Goal: Task Accomplishment & Management: Complete application form

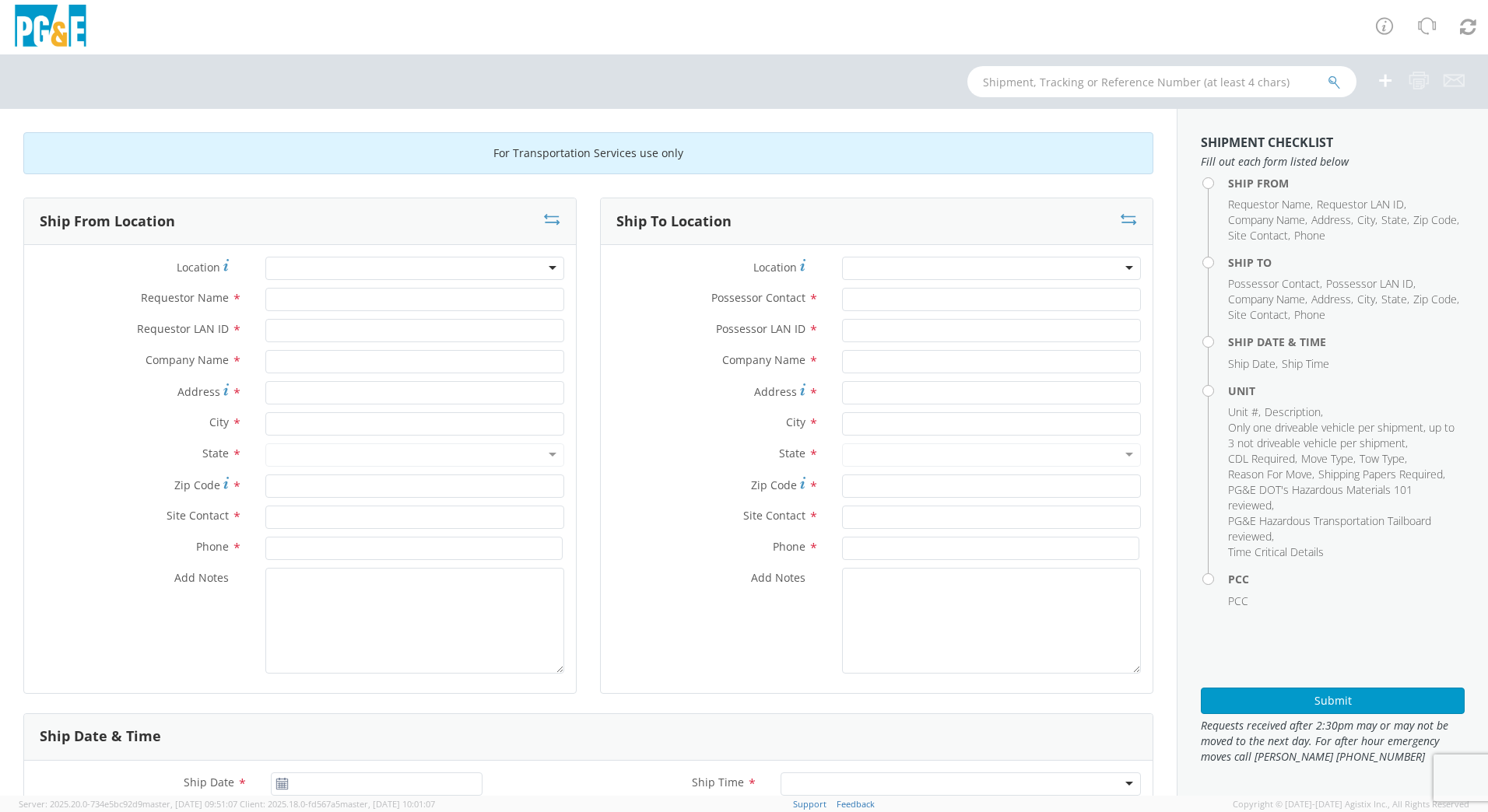
click at [319, 263] on div at bounding box center [414, 269] width 298 height 24
type input "AIR"
click at [542, 268] on div at bounding box center [414, 269] width 298 height 24
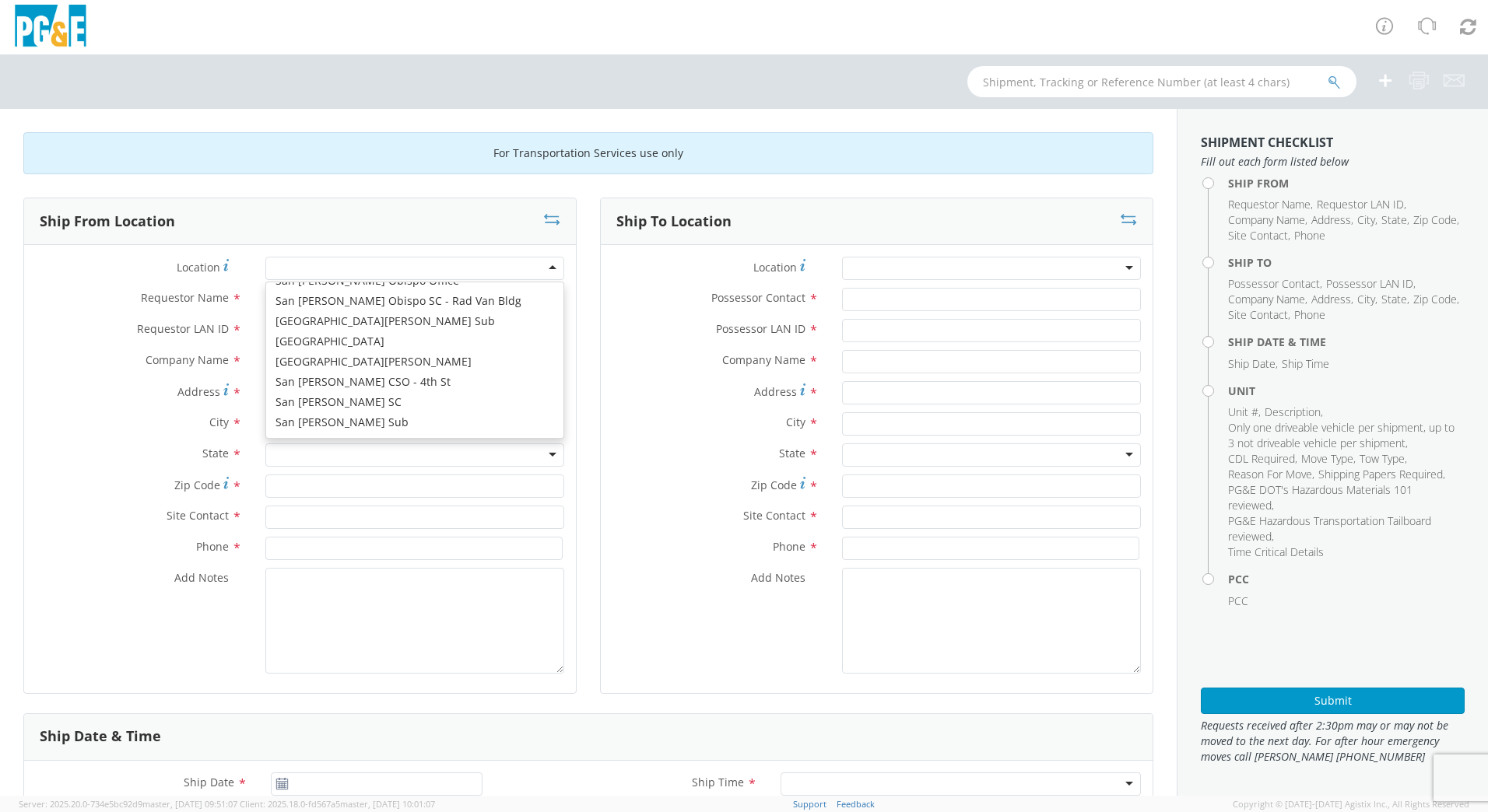
scroll to position [8226, 0]
type input "PG&E"
type input "[STREET_ADDRESS]"
type input "Santa [PERSON_NAME]"
type input "95403"
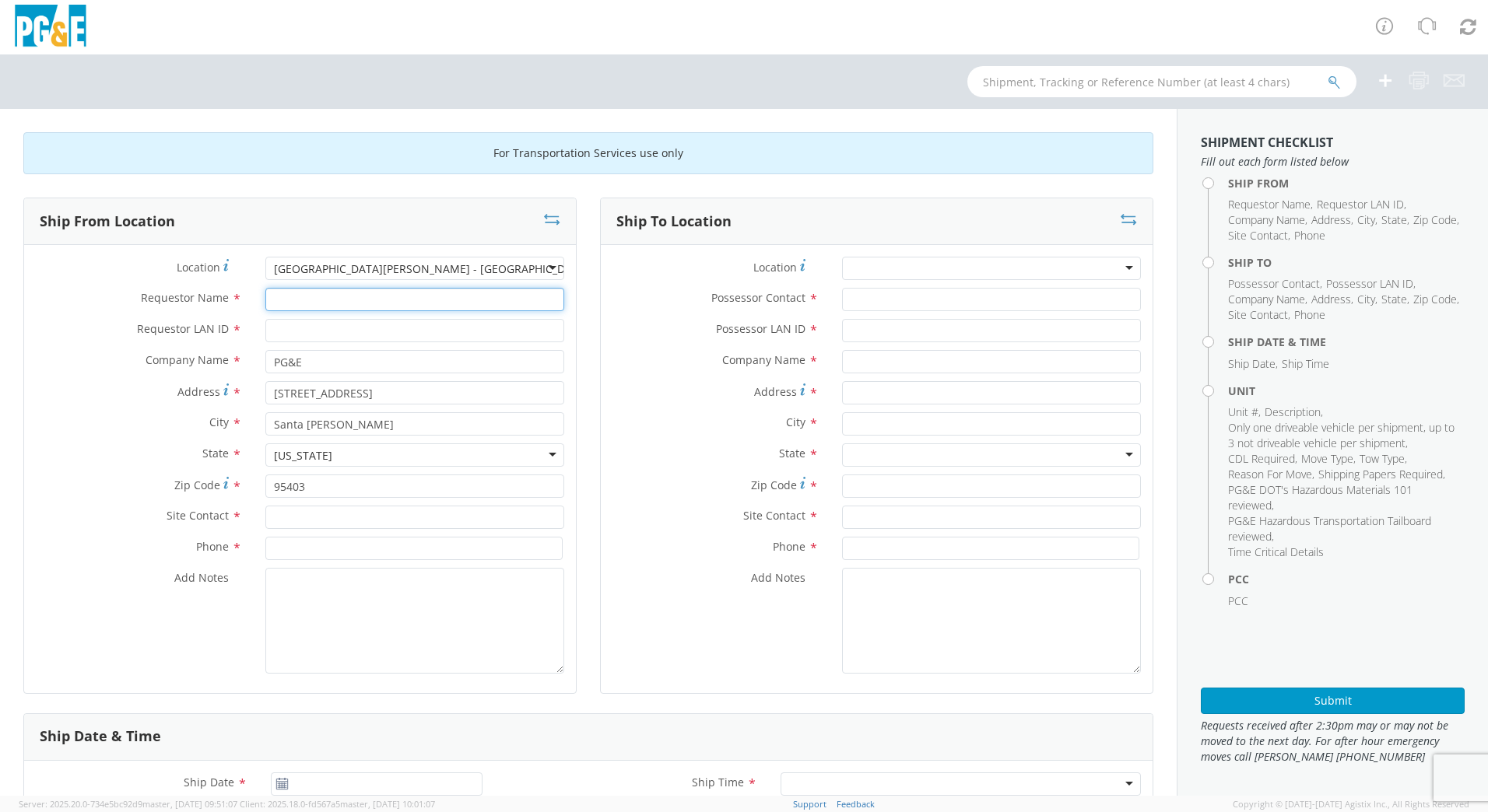
click at [308, 302] on input "Requestor Name *" at bounding box center [414, 300] width 298 height 24
type input "a"
type input "[PERSON_NAME]"
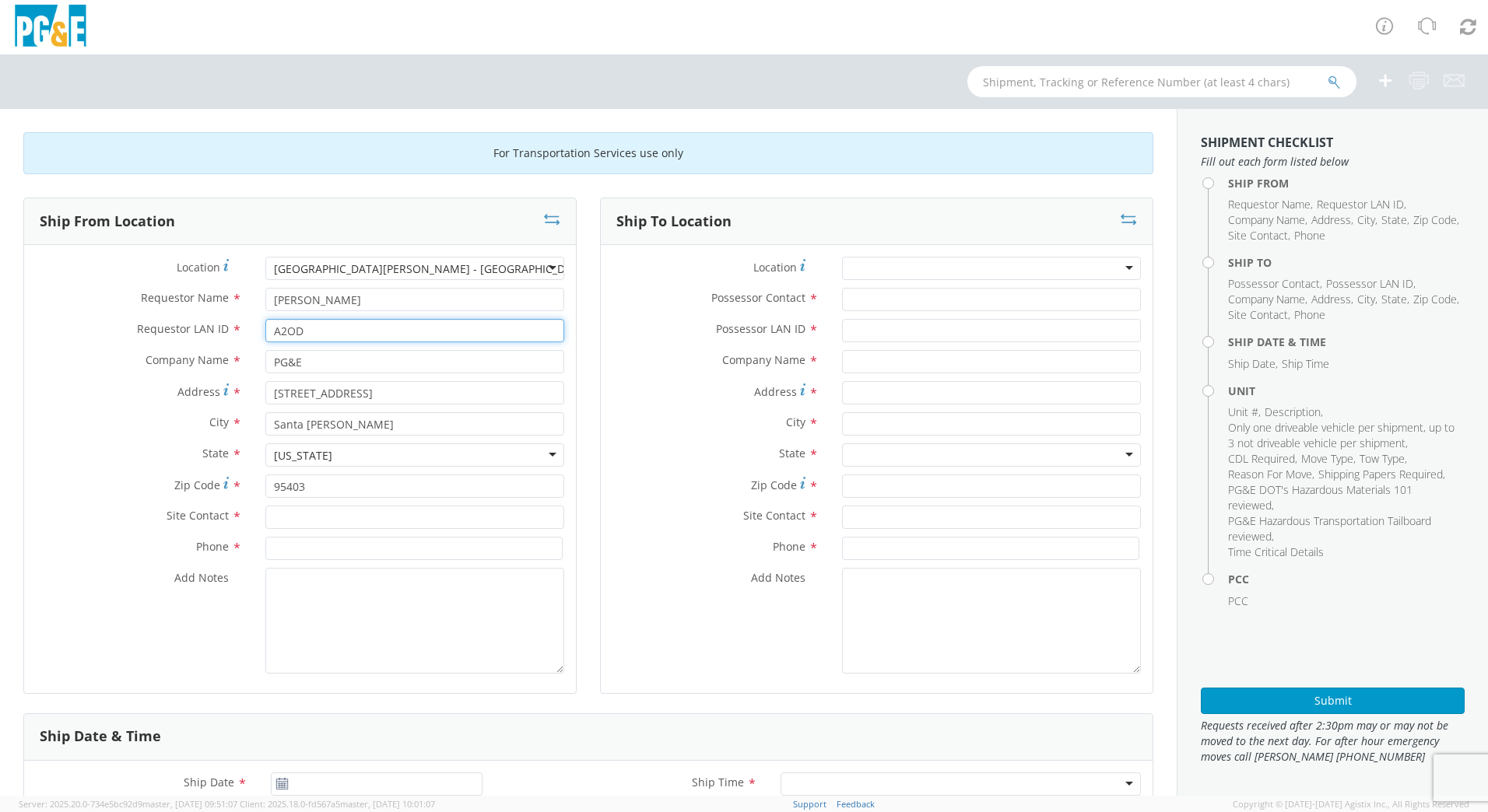
type input "A2OD"
click at [299, 523] on input "text" at bounding box center [414, 517] width 298 height 24
type input "[PERSON_NAME]"
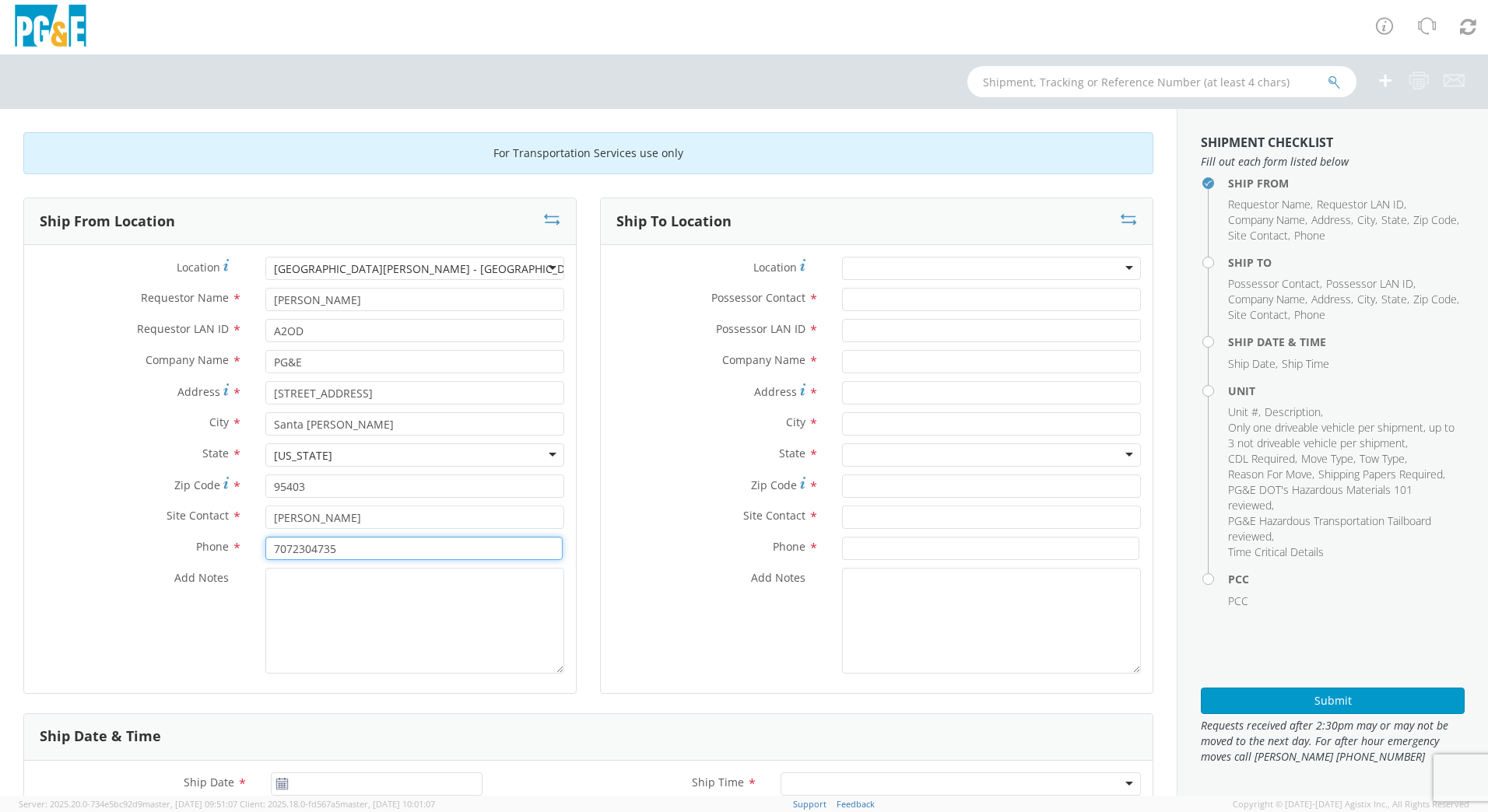
type input "7072304735"
click at [881, 267] on div at bounding box center [991, 269] width 298 height 24
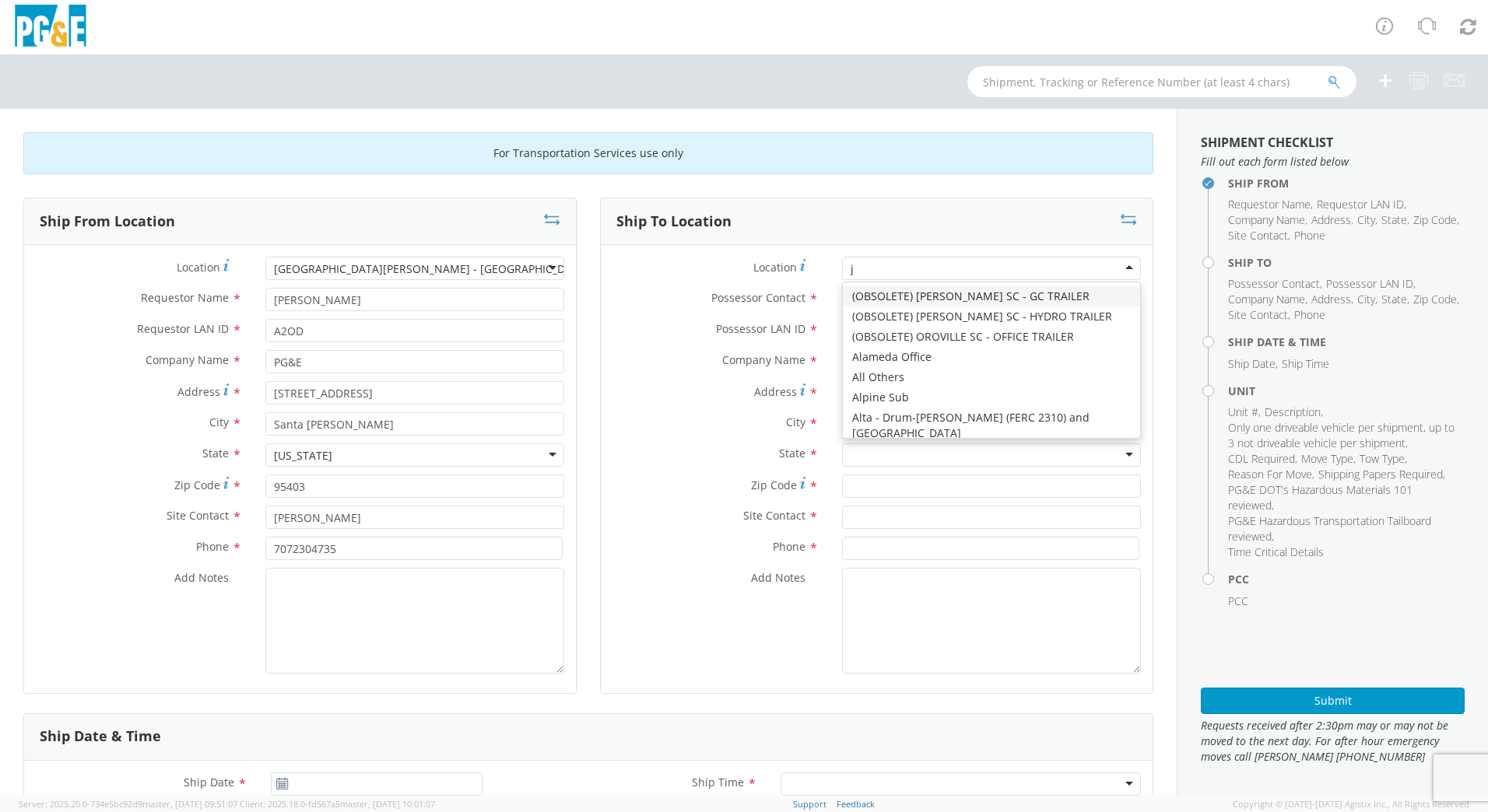
type input "jj"
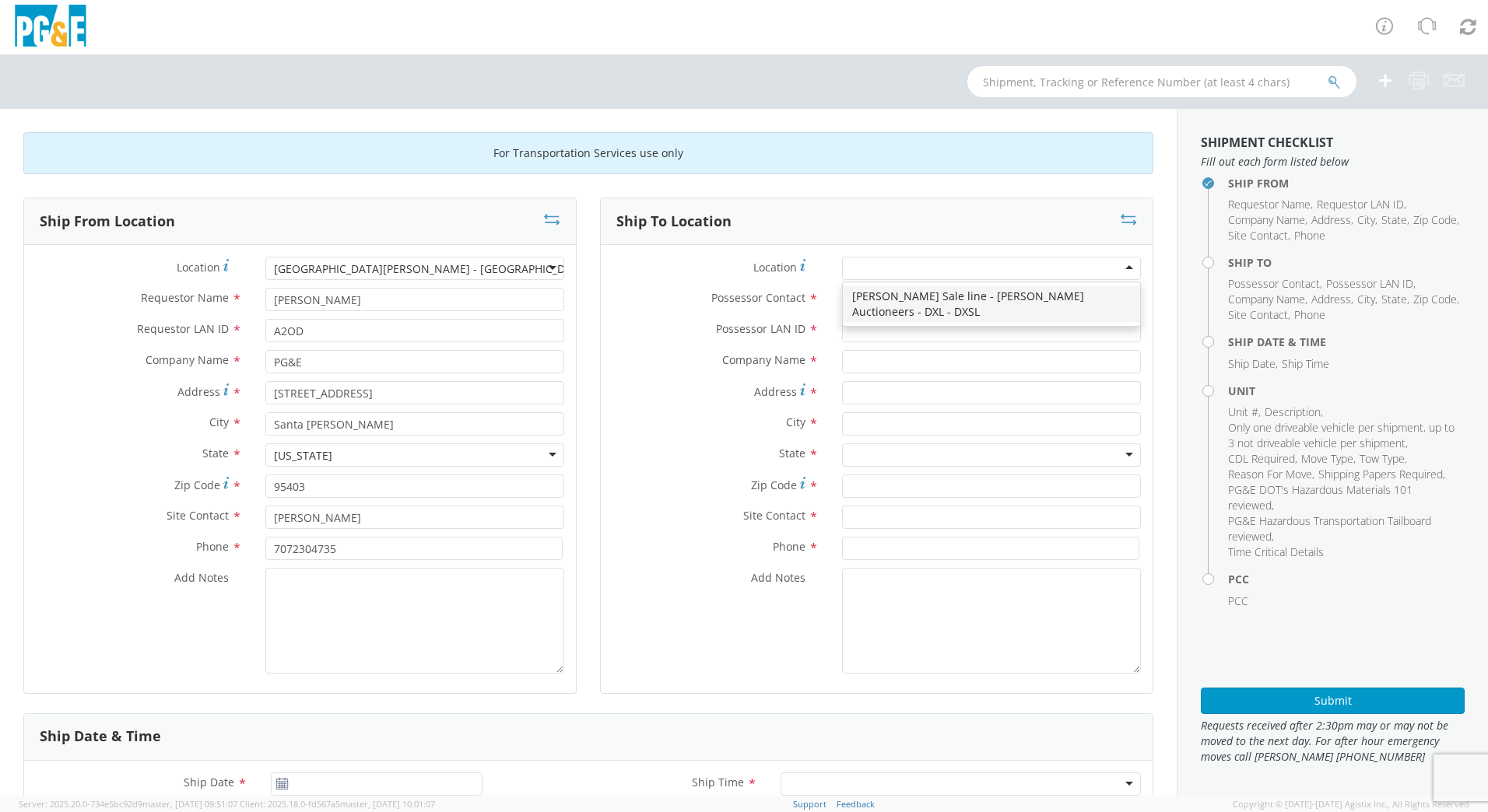
type input "PG&E"
type input "[STREET_ADDRESS][PERSON_NAME]"
type input "[PERSON_NAME]"
type input "95620"
type input "[PHONE_NUMBER]"
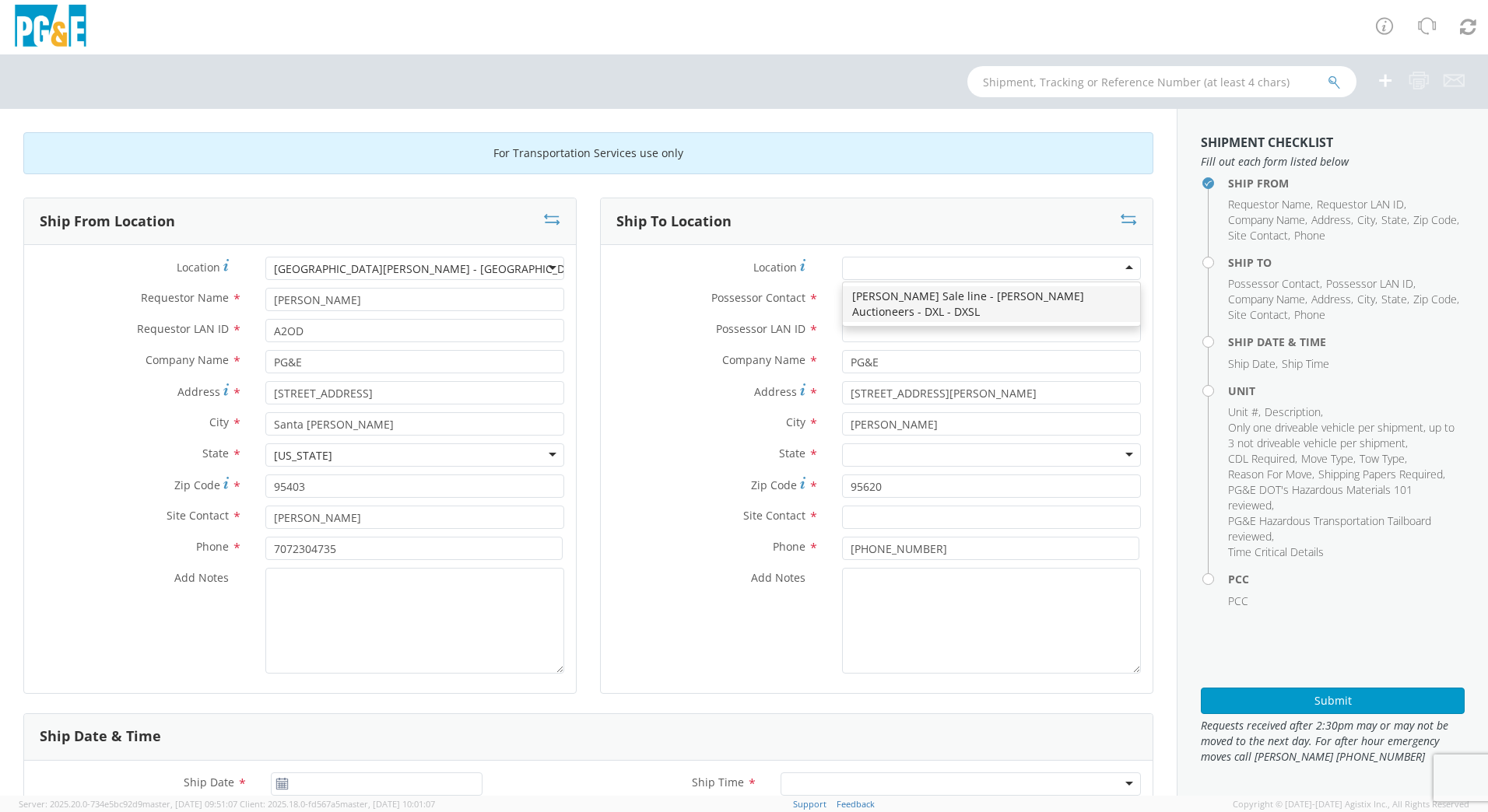
scroll to position [0, 0]
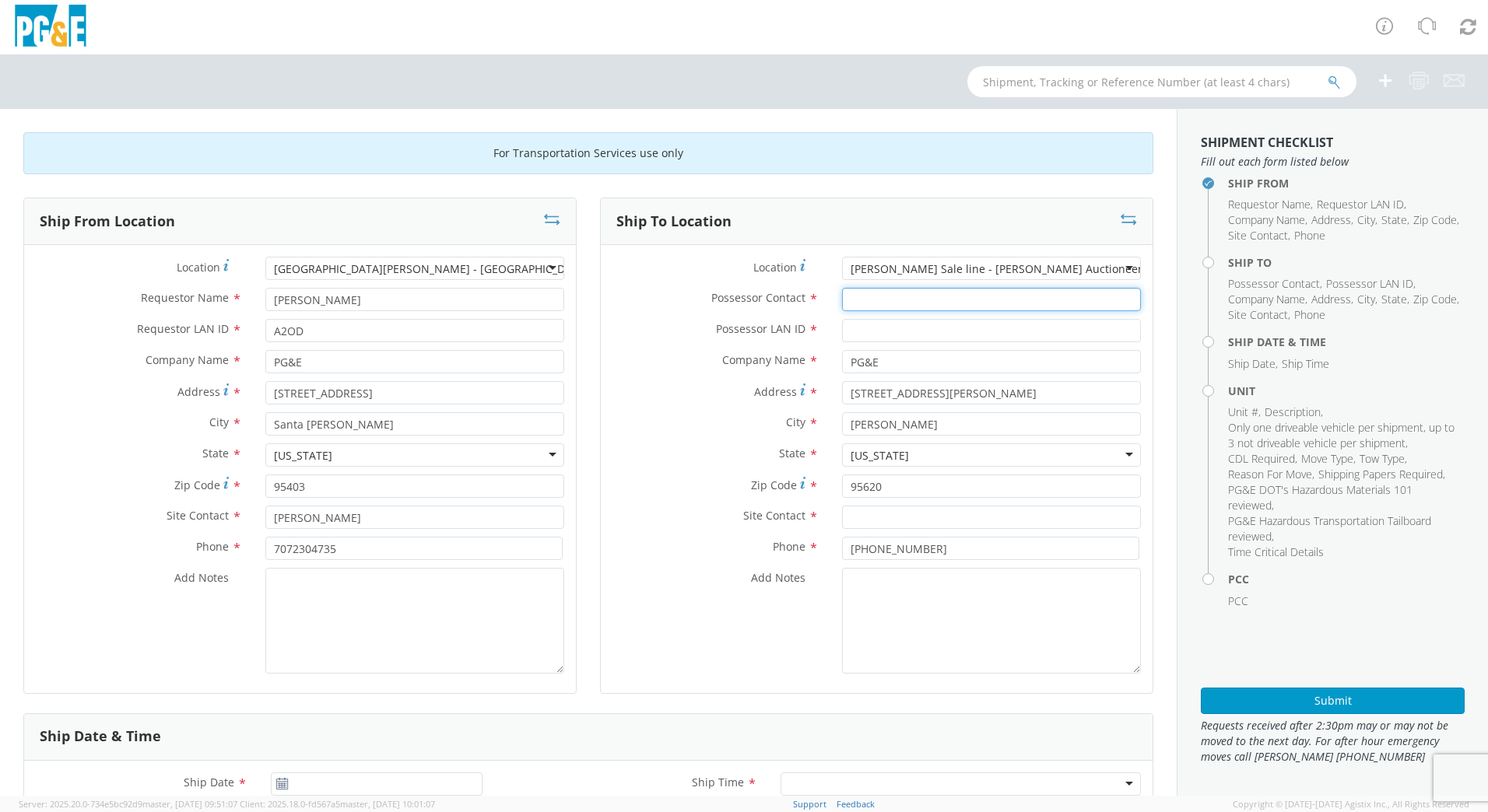
click at [862, 301] on input "Possessor Contact *" at bounding box center [991, 300] width 298 height 24
type input "[PERSON_NAME]"
type input "A2OD"
click at [880, 510] on input "text" at bounding box center [991, 517] width 298 height 24
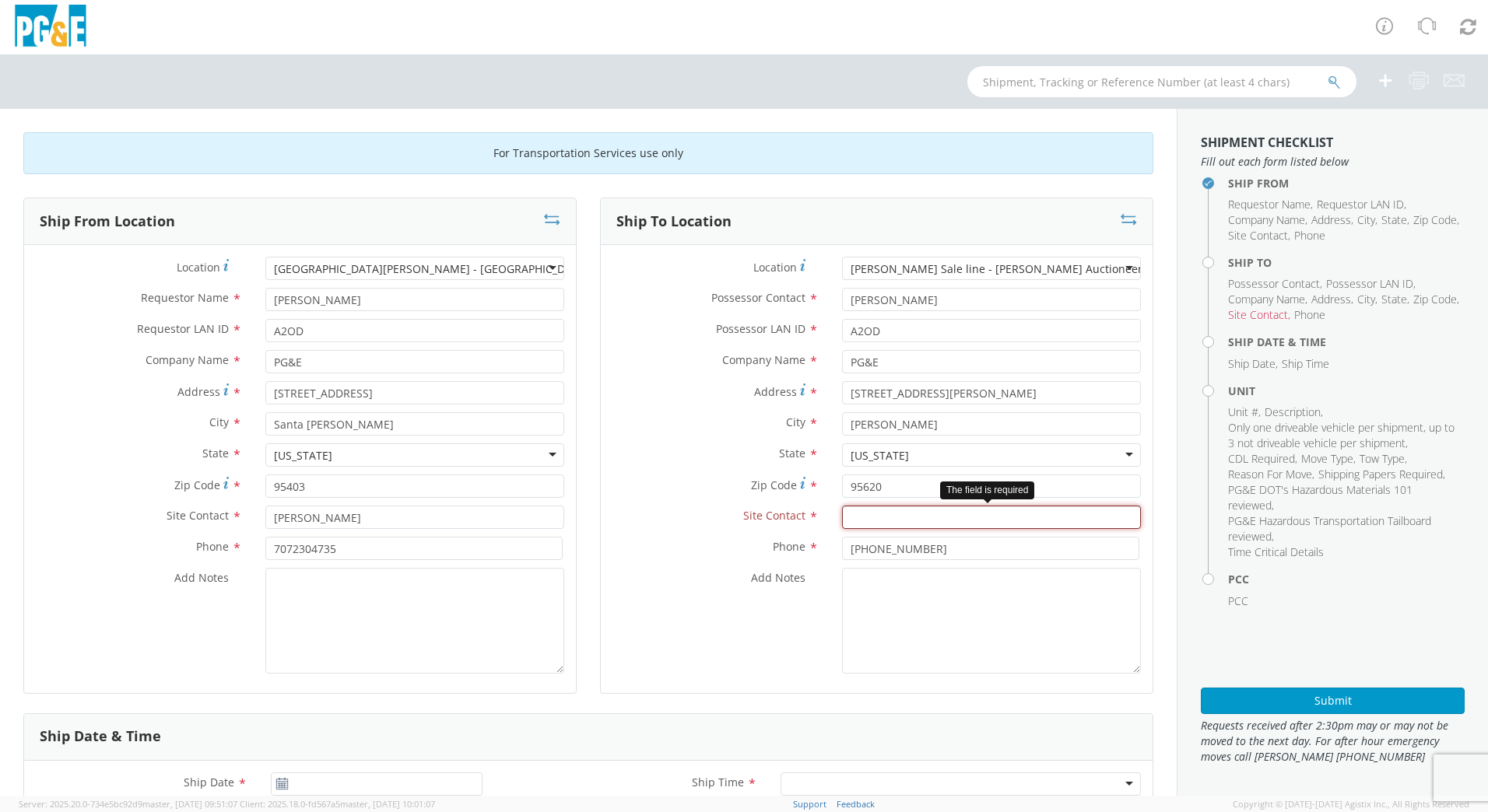
click at [897, 512] on input "text" at bounding box center [991, 517] width 298 height 24
type input "[PERSON_NAME]"
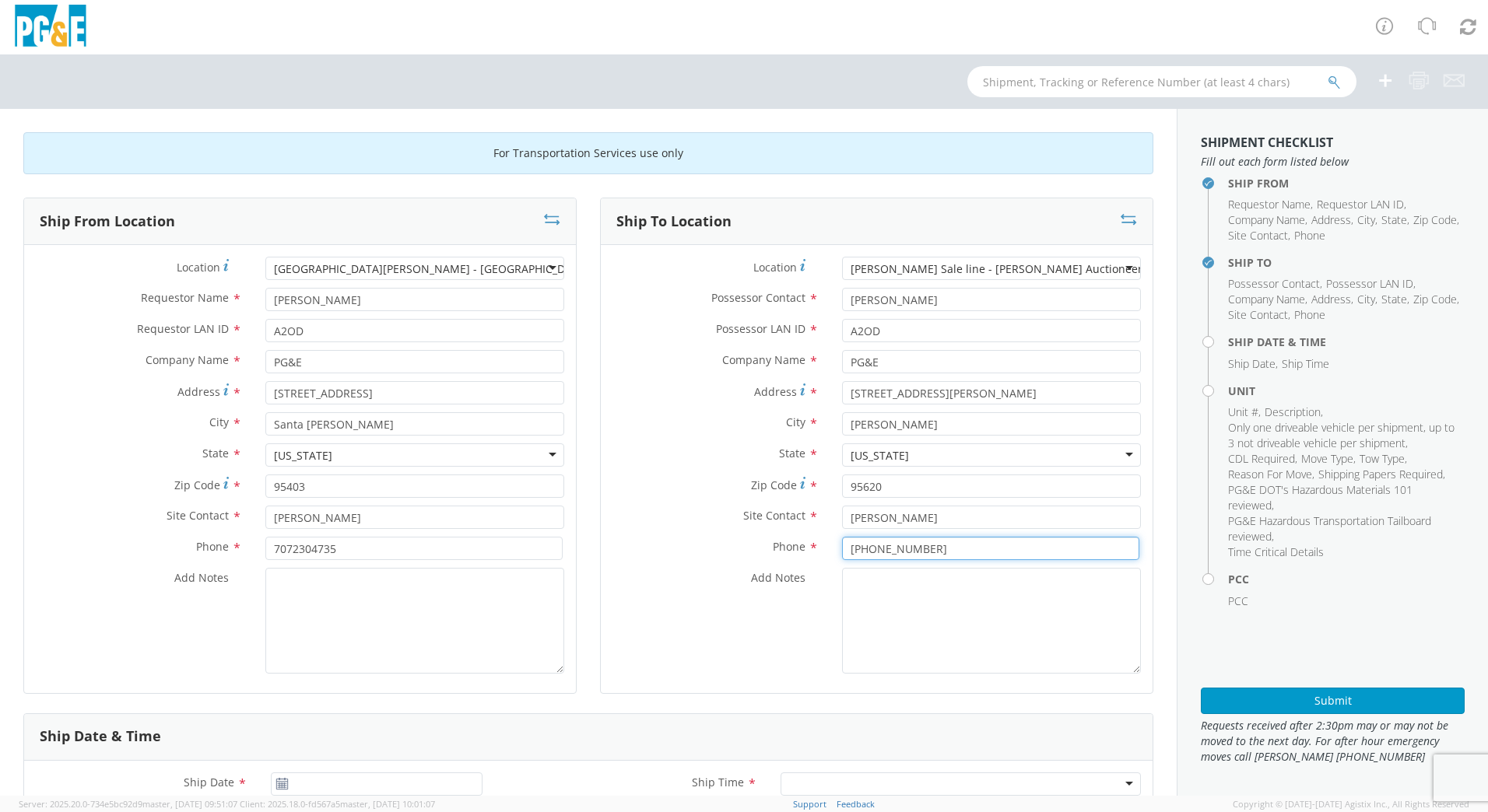
click at [938, 551] on input "[PHONE_NUMBER]" at bounding box center [991, 548] width 298 height 24
type input "[PHONE_NUMBER]"
click at [669, 612] on div "Add Notes *" at bounding box center [877, 620] width 552 height 106
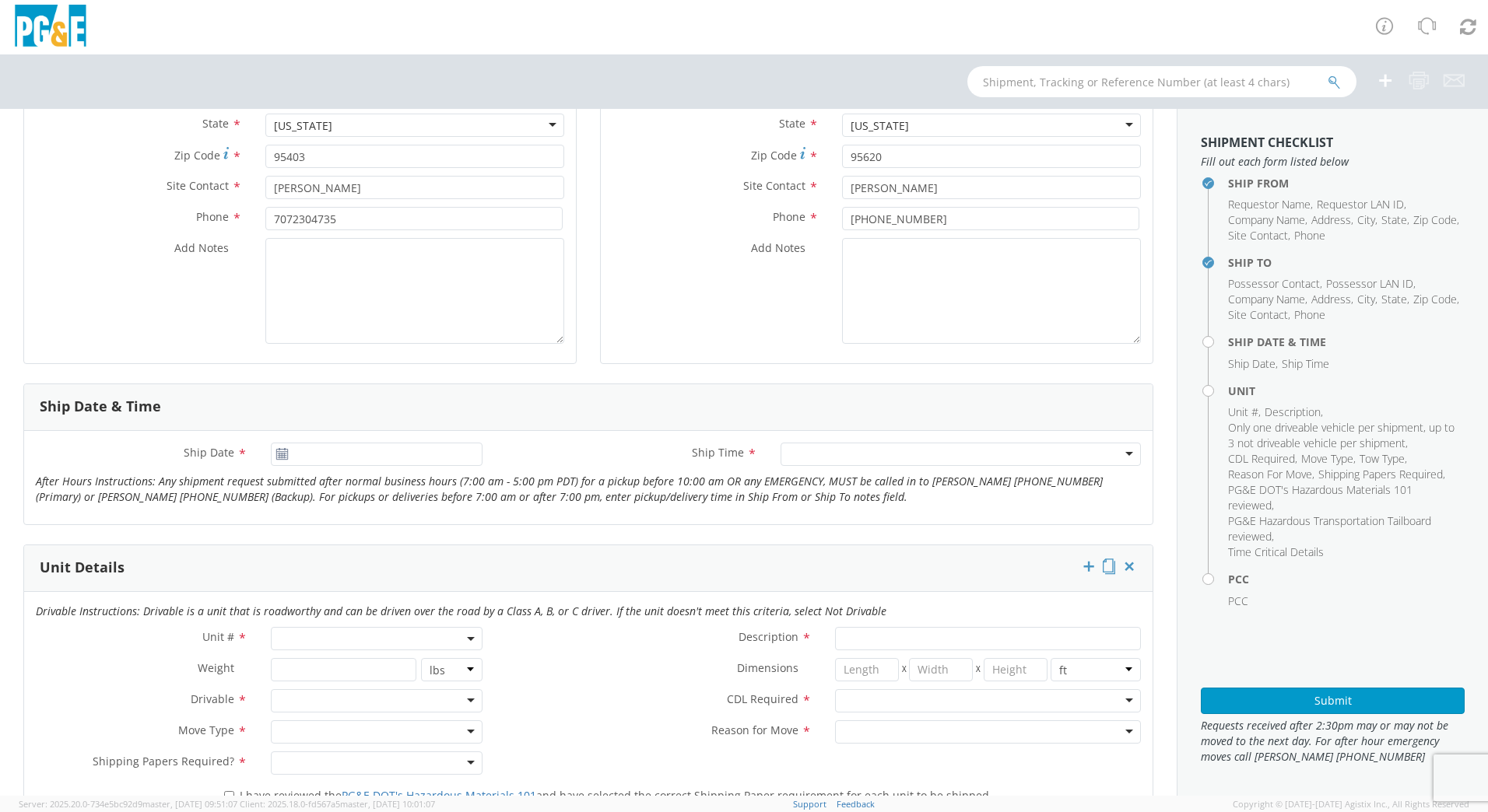
scroll to position [330, 0]
click at [279, 453] on use at bounding box center [282, 452] width 11 height 11
click at [428, 448] on input "[DATE]" at bounding box center [376, 454] width 211 height 24
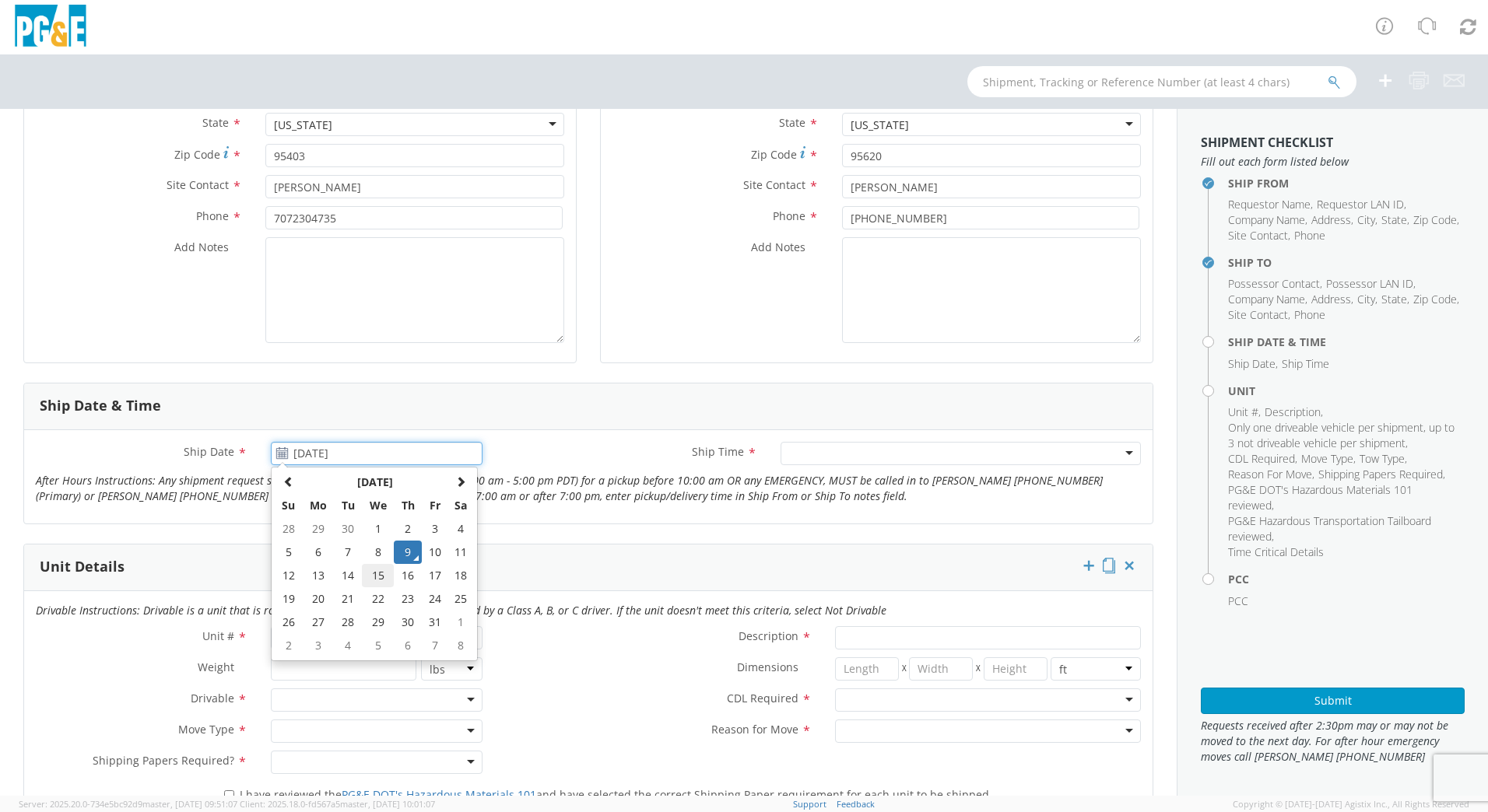
click at [366, 576] on td "15" at bounding box center [378, 575] width 33 height 24
type input "[DATE]"
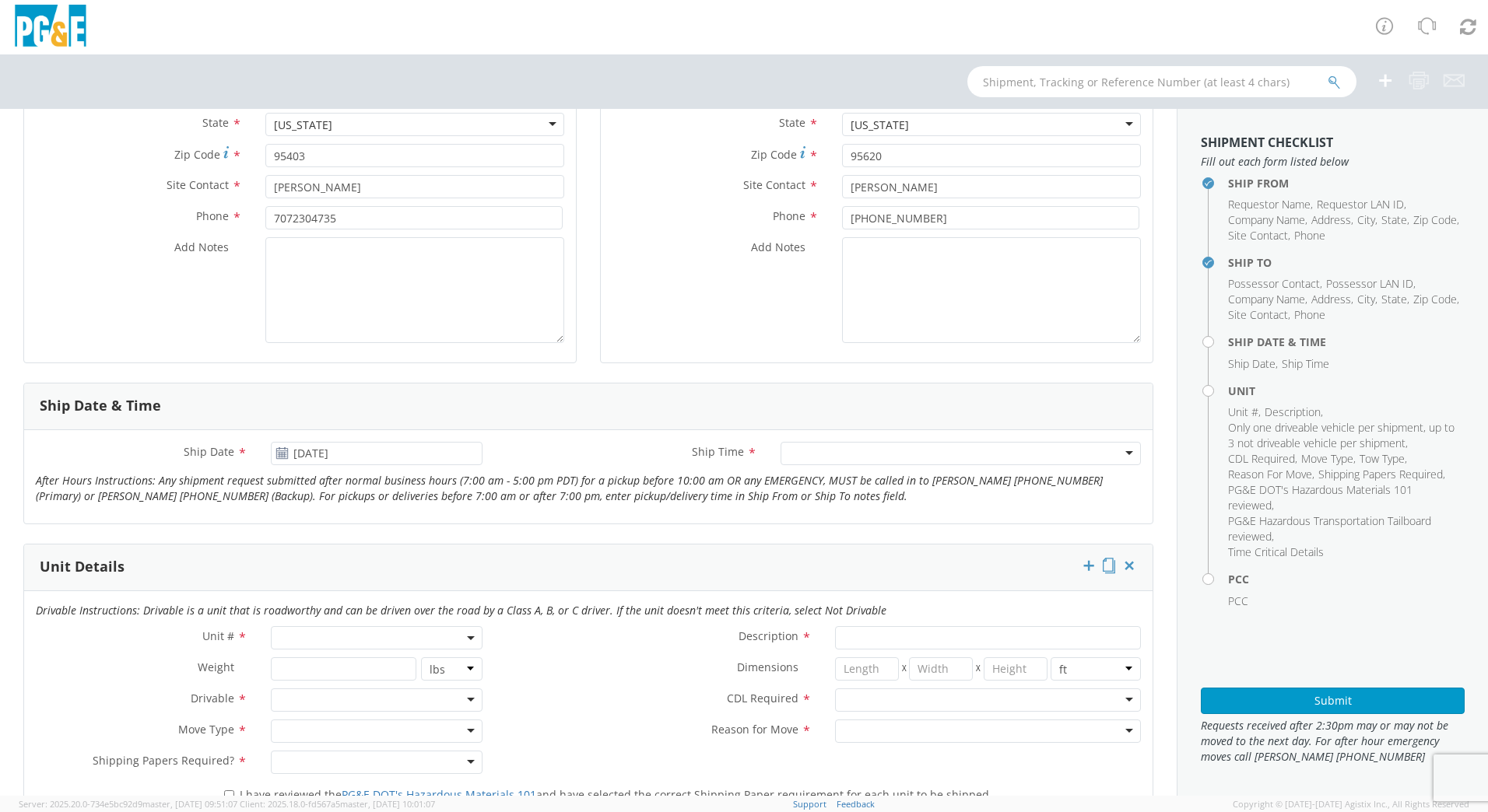
click at [876, 449] on div at bounding box center [960, 454] width 360 height 24
click at [373, 635] on span at bounding box center [376, 638] width 211 height 24
click at [356, 668] on input "search" at bounding box center [375, 663] width 201 height 24
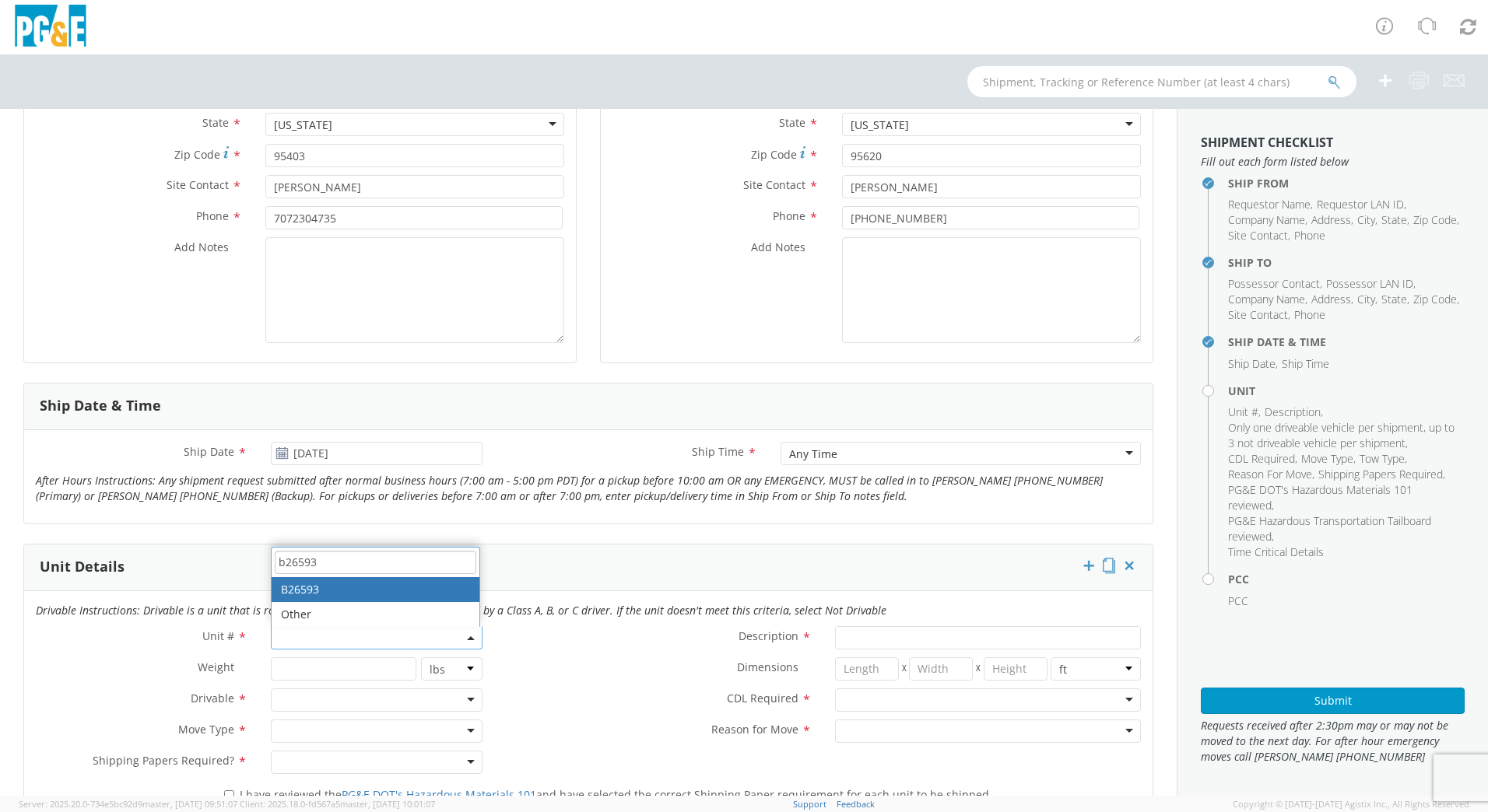
type input "b26593"
type input "TRUCK; FIELD MECHANIC 16-19.5K 4X4"
type input "19500"
select select "B26593"
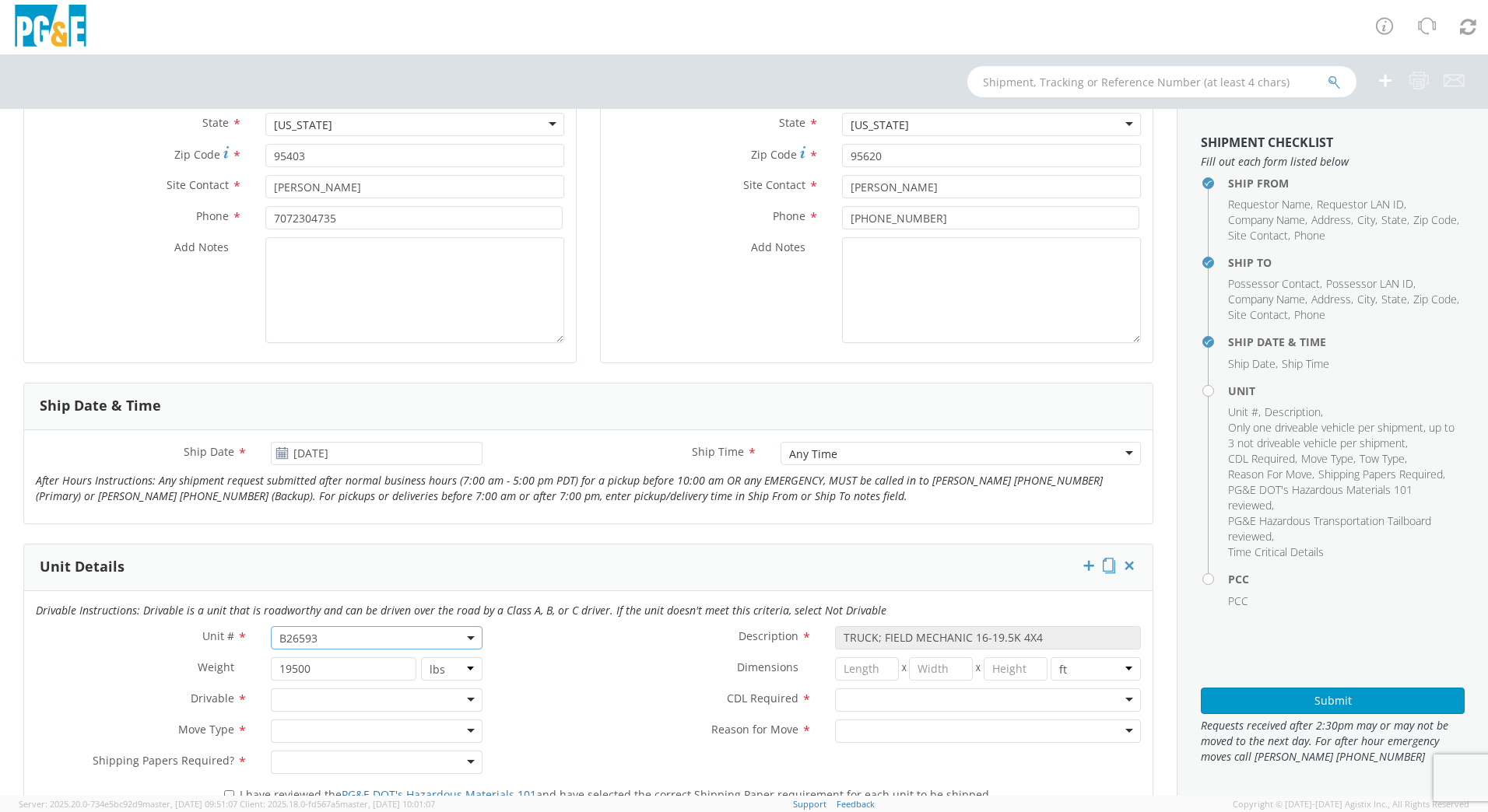
click at [604, 681] on div "Dimensions * X X in cm ft" at bounding box center [823, 673] width 659 height 31
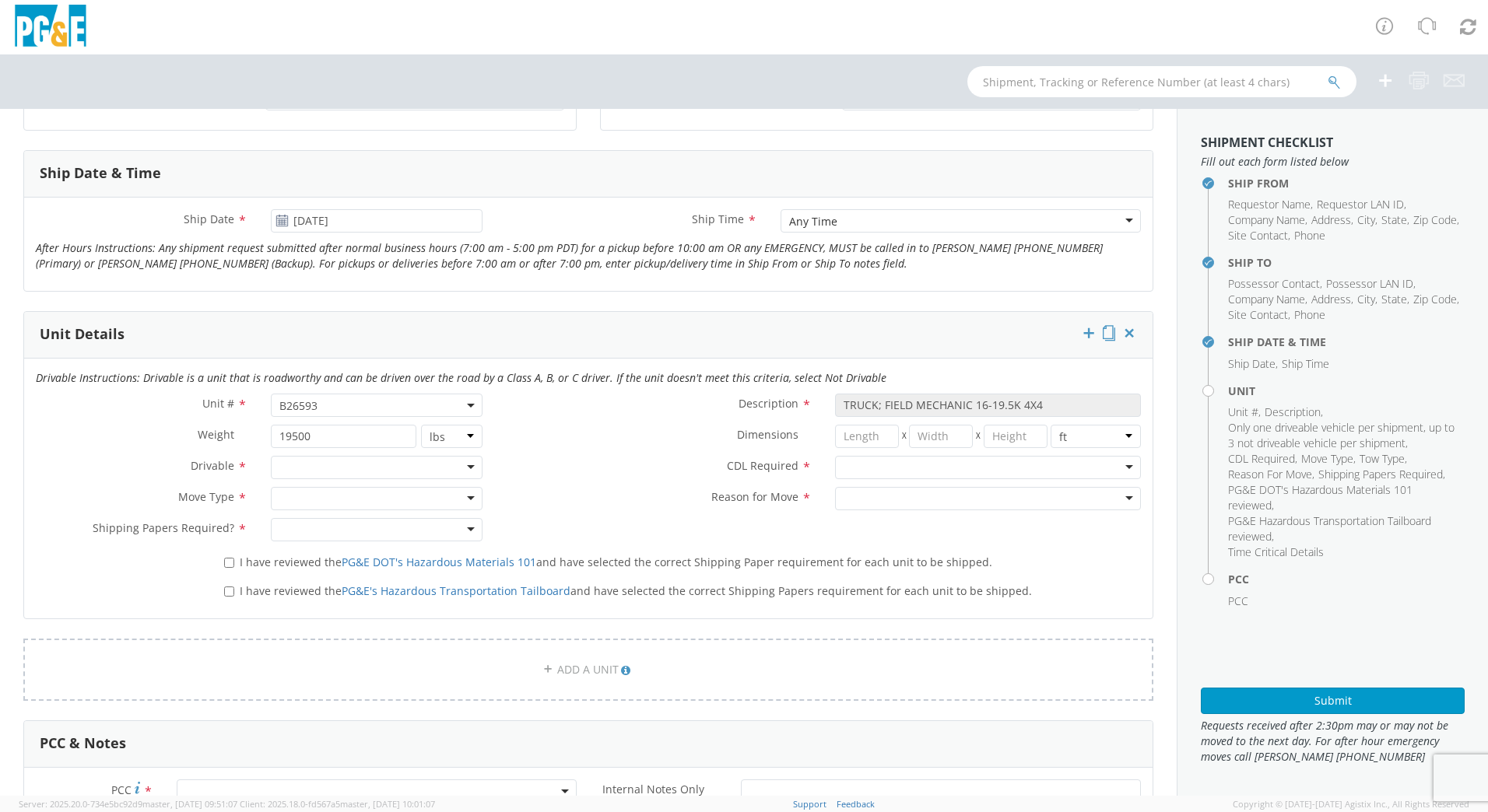
scroll to position [564, 0]
click at [452, 458] on div at bounding box center [376, 467] width 211 height 24
click at [343, 488] on div at bounding box center [376, 498] width 211 height 24
click at [282, 530] on div at bounding box center [376, 529] width 211 height 24
click at [928, 470] on div at bounding box center [988, 467] width 306 height 24
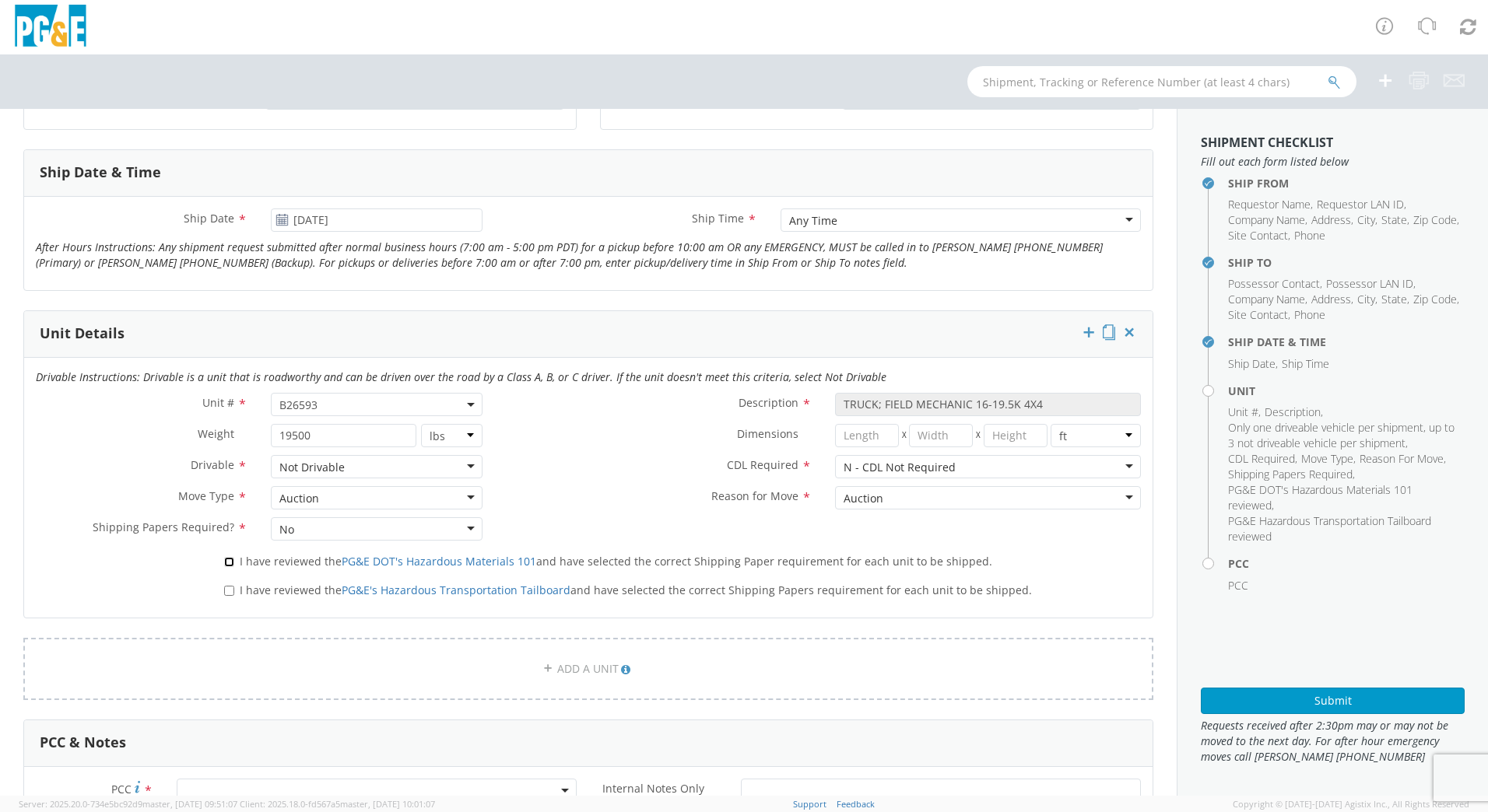
click at [226, 558] on input "I have reviewed the PG&E DOT's Hazardous Materials 101 and have selected the co…" at bounding box center [229, 562] width 10 height 10
checkbox input "true"
click at [226, 591] on input "I have reviewed the PG&E's Hazardous Transportation Tailboard and have selected…" at bounding box center [229, 591] width 10 height 10
checkbox input "true"
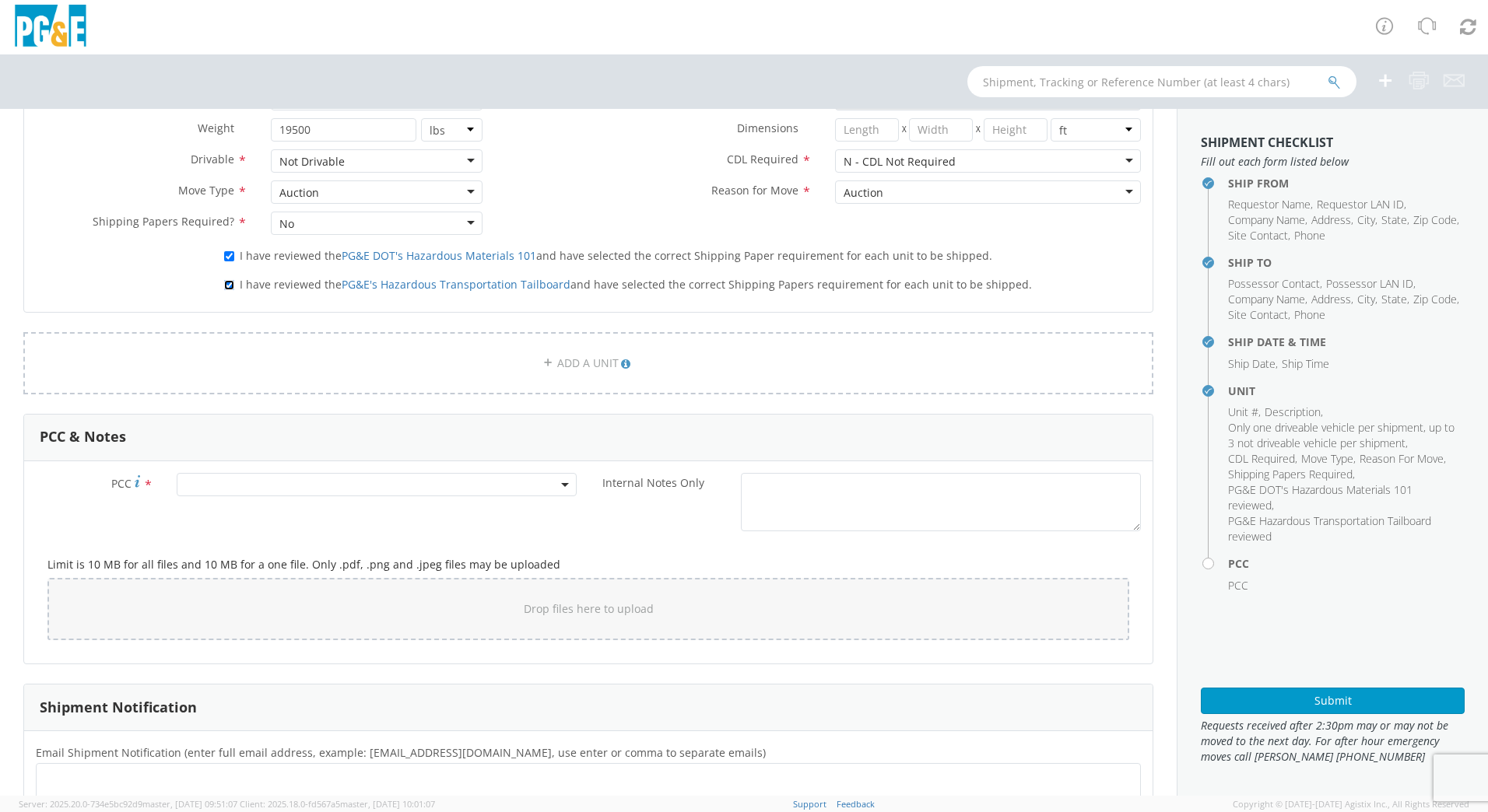
scroll to position [895, 0]
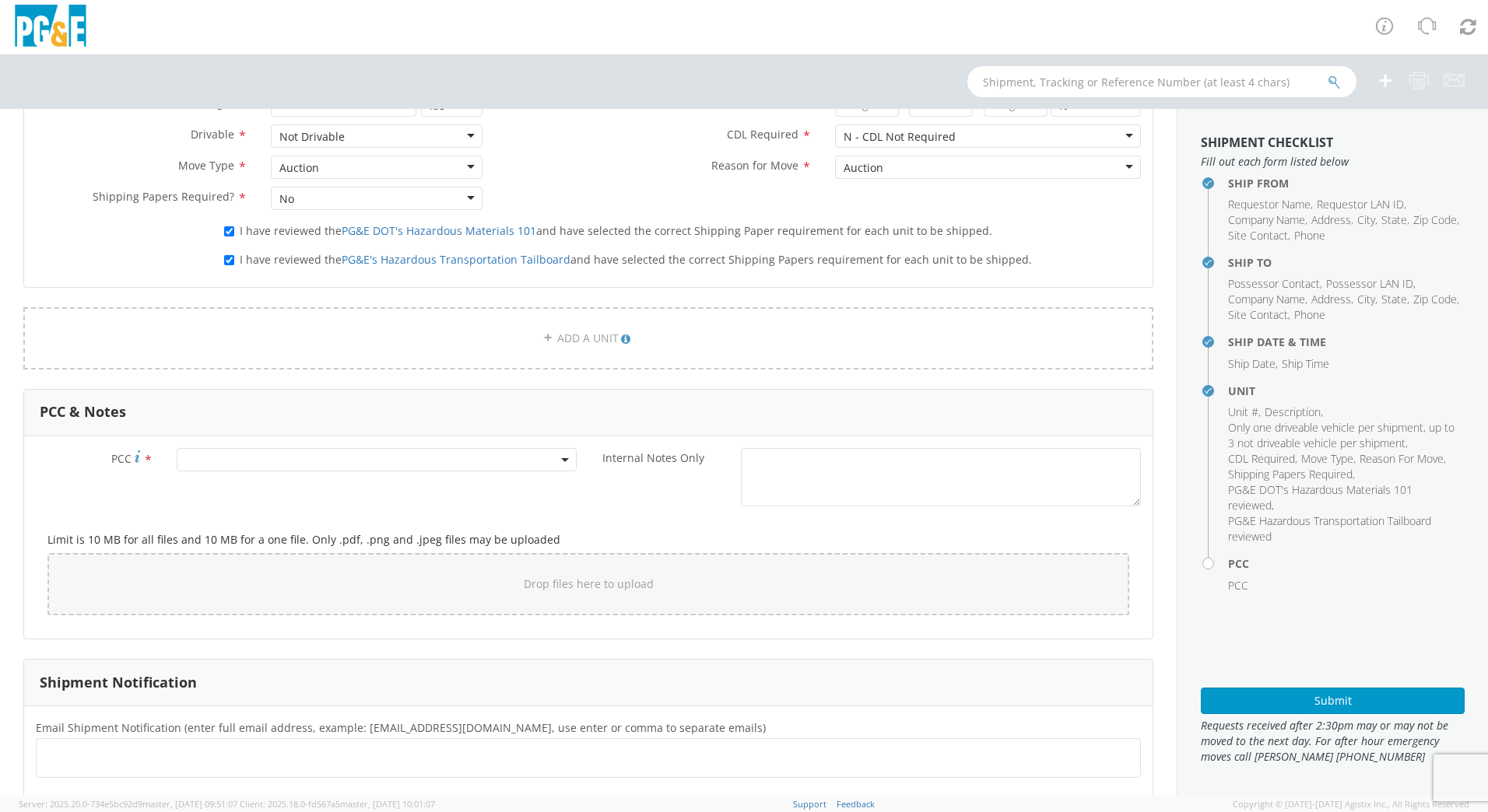
click at [300, 463] on span at bounding box center [376, 460] width 400 height 24
click at [297, 482] on input "number" at bounding box center [375, 486] width 387 height 24
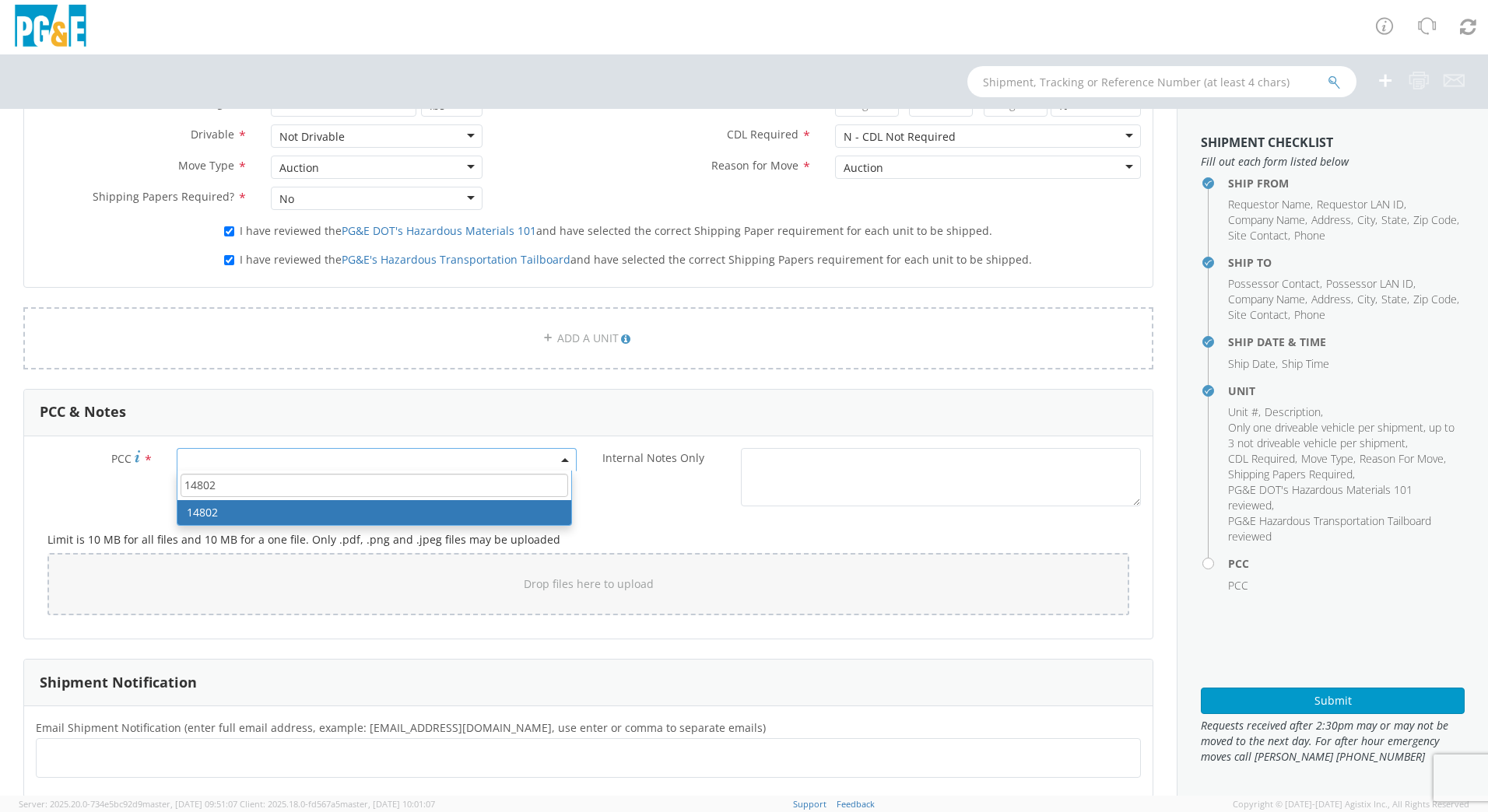
type input "14802"
select select "14802"
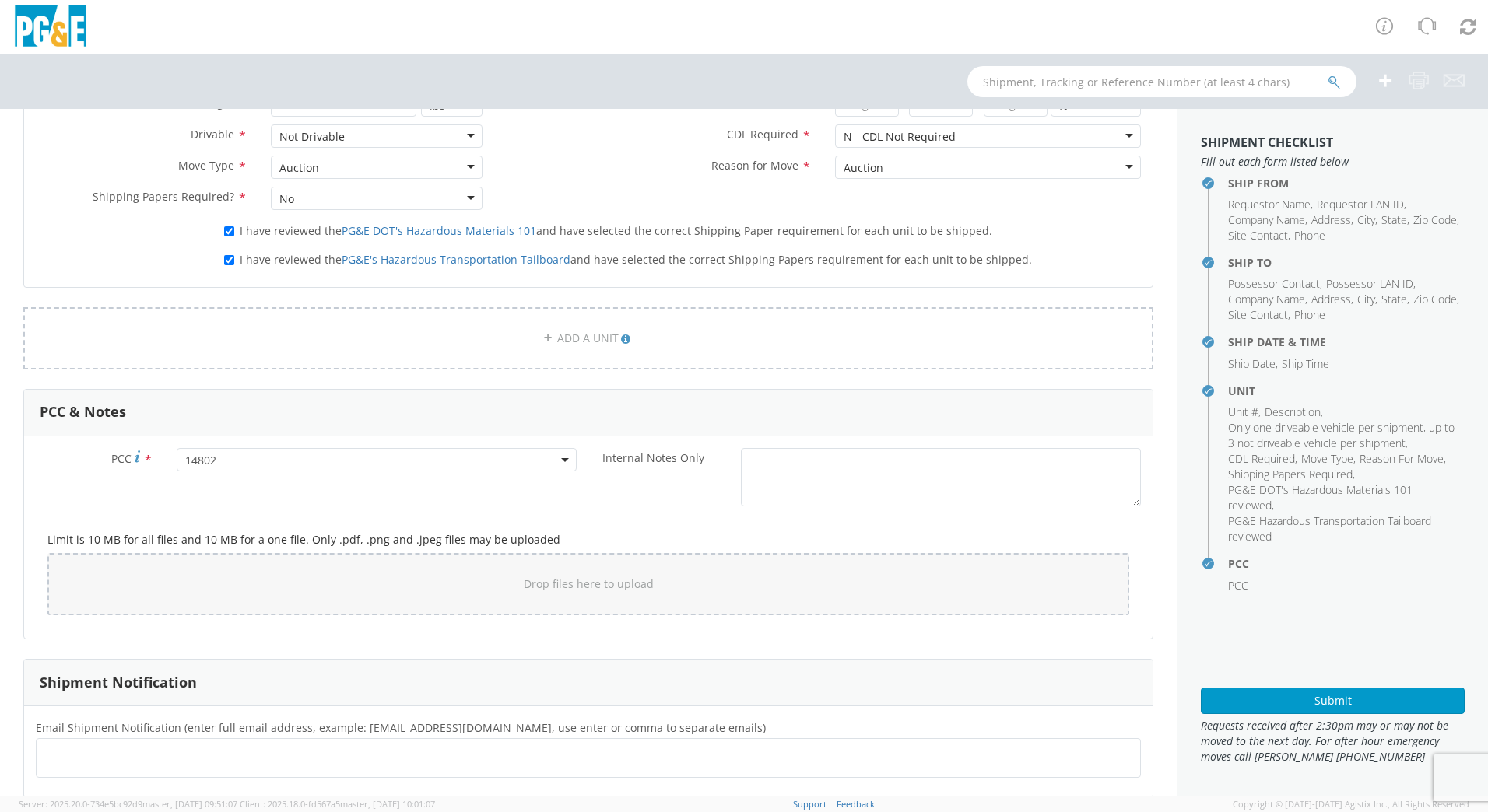
click at [166, 759] on ul at bounding box center [588, 758] width 1091 height 25
type input "[EMAIL_ADDRESS][DOMAIN_NAME]"
type input "a7hs"
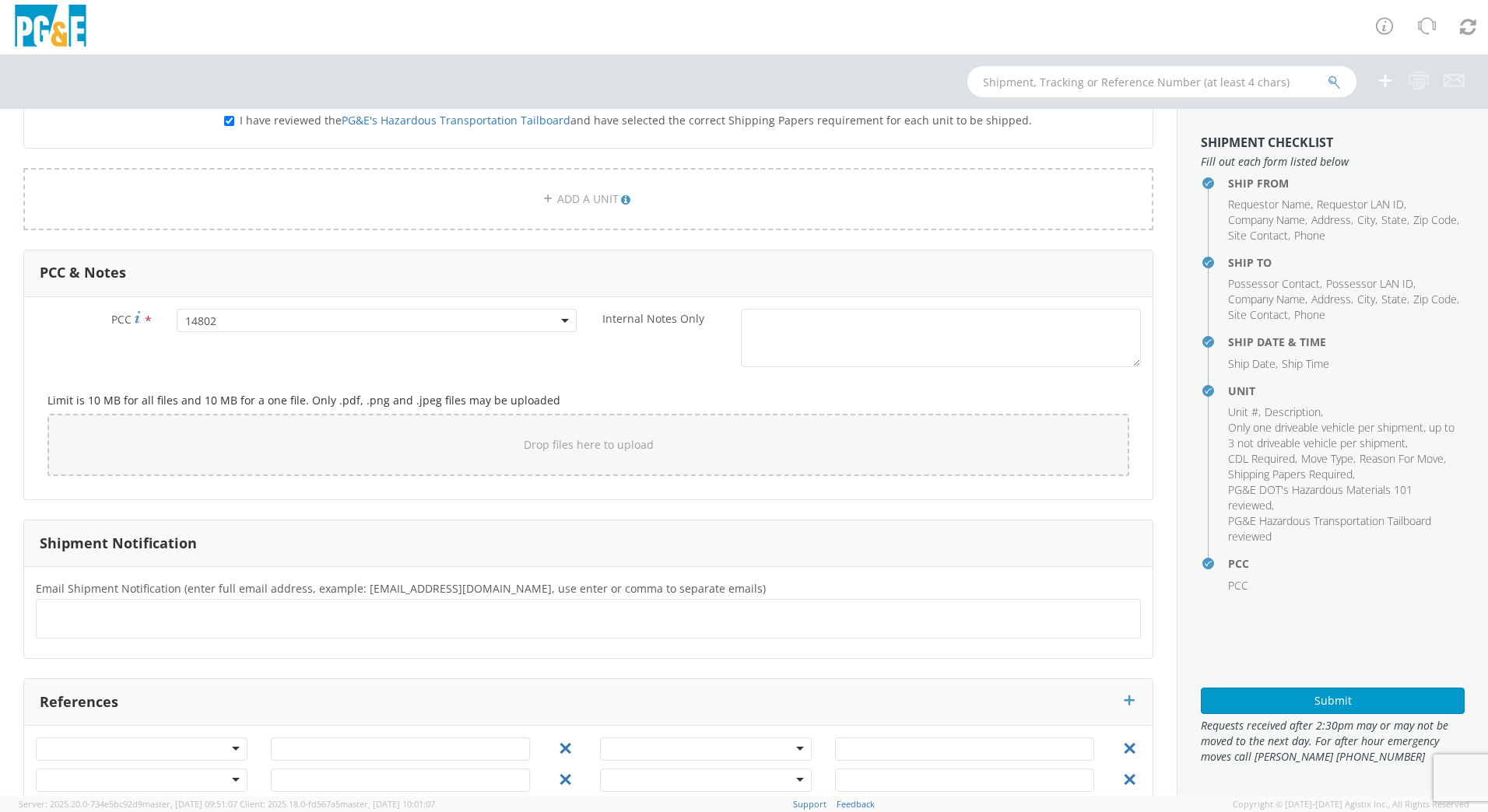
scroll to position [1070, 0]
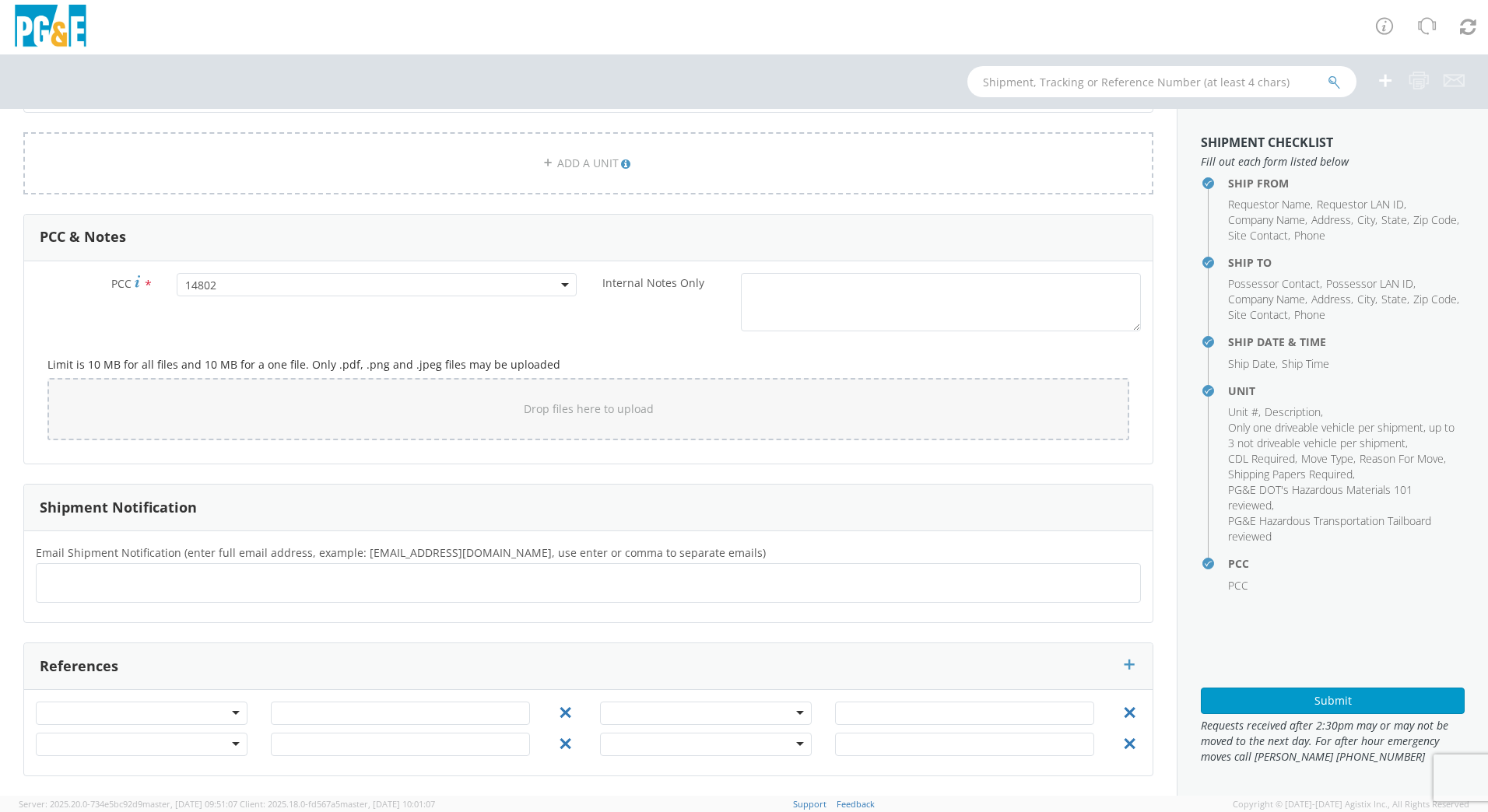
click at [266, 593] on ul at bounding box center [588, 583] width 1091 height 25
type input "[EMAIL_ADDRESS][DOMAIN_NAME]"
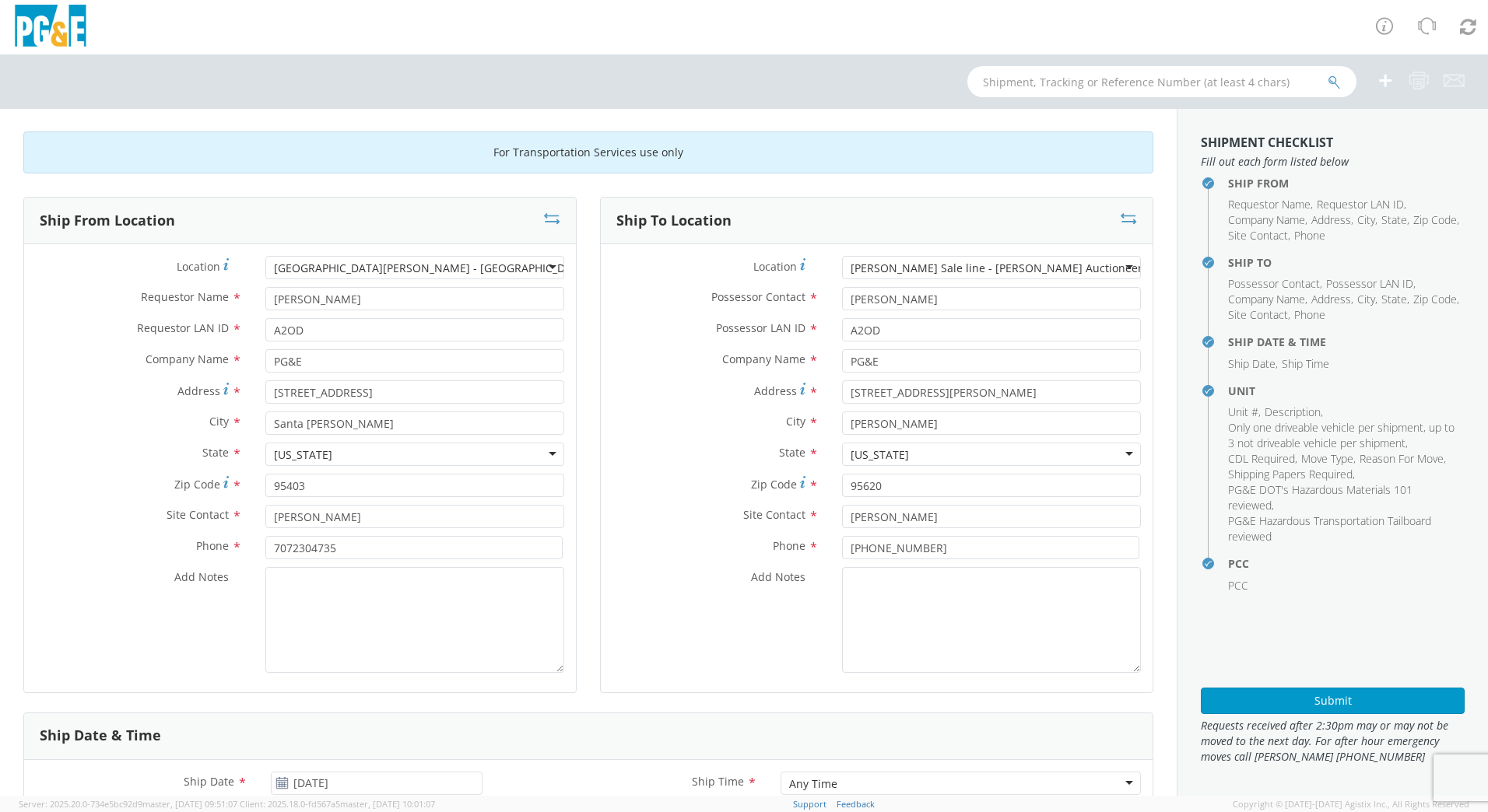
scroll to position [0, 0]
click at [1324, 697] on button "Submit" at bounding box center [1332, 700] width 264 height 26
